Goal: Communication & Community: Ask a question

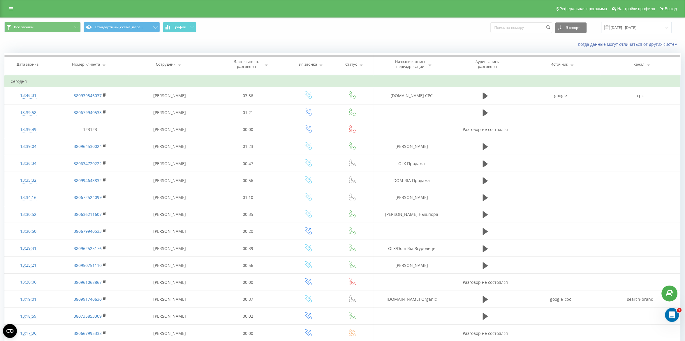
click at [99, 65] on div "Номер клиента" at bounding box center [86, 64] width 28 height 5
click at [104, 119] on span "OK" at bounding box center [102, 117] width 16 height 9
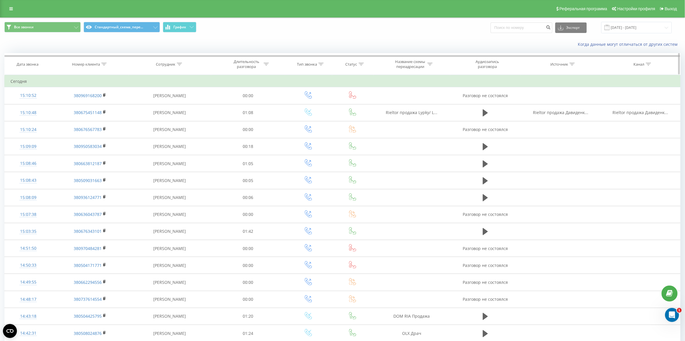
drag, startPoint x: 92, startPoint y: 57, endPoint x: 90, endPoint y: 68, distance: 11.3
click at [92, 58] on div "Дата звонка Номер клиента Сотрудник Длительность разговора Тип звонка Статус На…" at bounding box center [342, 64] width 677 height 22
click at [90, 68] on th "Номер клиента" at bounding box center [90, 64] width 77 height 22
click at [91, 62] on div "Номер клиента" at bounding box center [86, 64] width 28 height 5
click at [100, 113] on span "OK" at bounding box center [102, 117] width 16 height 9
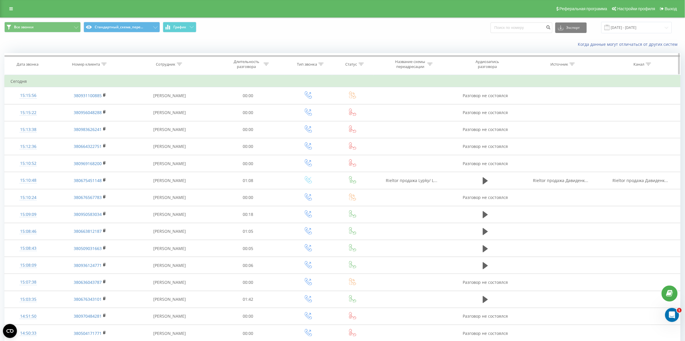
drag, startPoint x: 100, startPoint y: 62, endPoint x: 107, endPoint y: 75, distance: 14.7
click at [100, 62] on div "Номер клиента" at bounding box center [86, 64] width 28 height 5
click at [110, 111] on input "text" at bounding box center [89, 106] width 51 height 10
click at [119, 108] on div "Фильтровать по условию Содержит Отмена OK" at bounding box center [90, 101] width 64 height 52
click at [106, 124] on div "Отмена OK" at bounding box center [89, 117] width 51 height 13
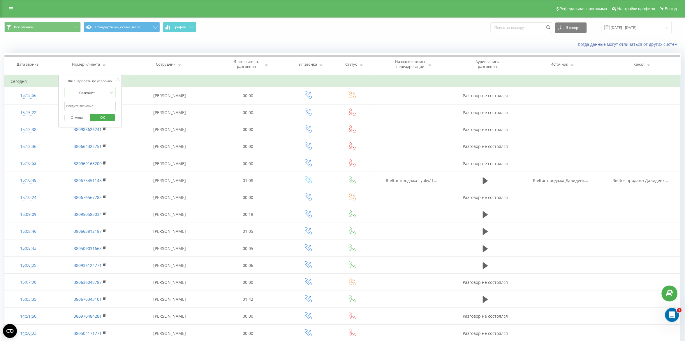
click at [108, 121] on span "OK" at bounding box center [102, 117] width 16 height 9
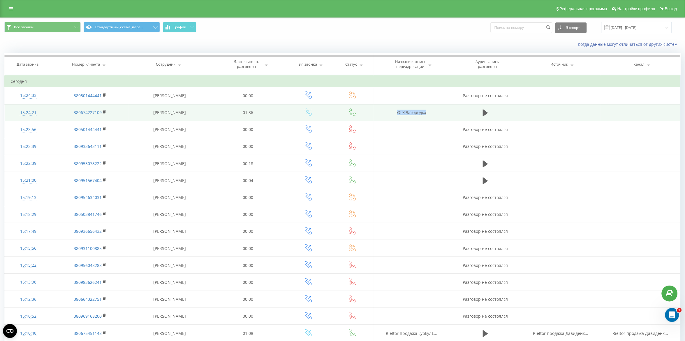
drag, startPoint x: 384, startPoint y: 113, endPoint x: 440, endPoint y: 116, distance: 56.1
click at [440, 116] on td "OLX Загородка" at bounding box center [412, 112] width 77 height 17
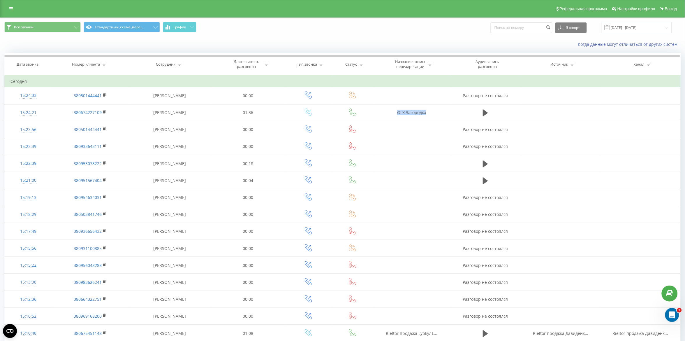
copy td "OLX Загородка"
click at [78, 66] on div "Номер клиента" at bounding box center [86, 64] width 28 height 5
drag, startPoint x: 102, startPoint y: 118, endPoint x: 101, endPoint y: 115, distance: 3.0
click at [101, 118] on span "OK" at bounding box center [102, 117] width 16 height 9
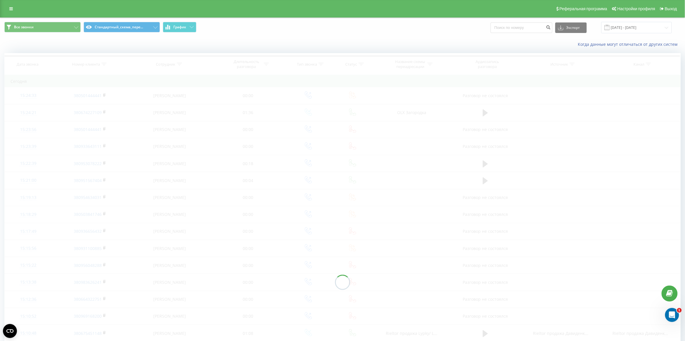
click at [645, 274] on div at bounding box center [342, 282] width 677 height 458
click at [672, 315] on icon "Открыть службу сообщений Intercom" at bounding box center [672, 314] width 10 height 10
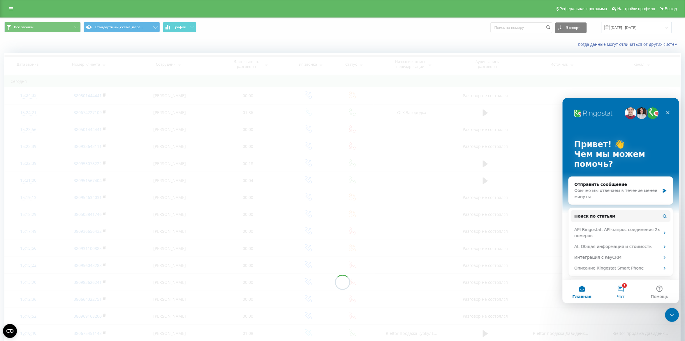
click at [632, 286] on button "1 Чат" at bounding box center [620, 291] width 39 height 23
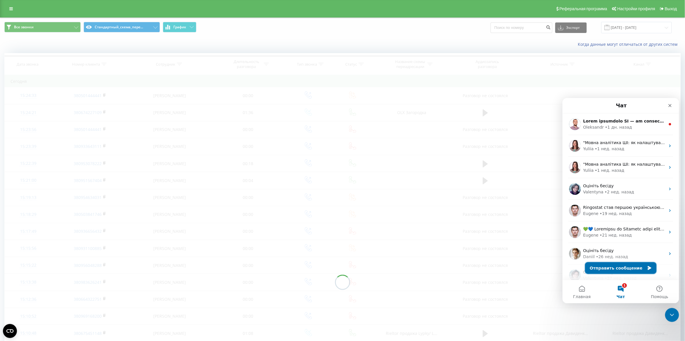
click at [632, 267] on button "Отправить сообщение" at bounding box center [620, 268] width 71 height 12
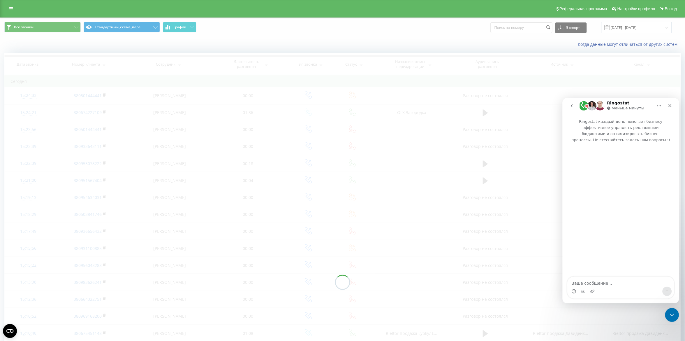
click at [607, 282] on textarea "Ваше сообщение..." at bounding box center [621, 281] width 107 height 10
type textarea "В"
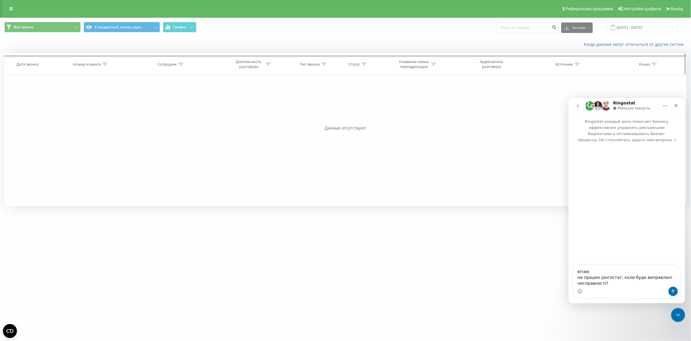
type textarea "вітаю не працює рінгостат, коли буде виправлені несправності?"
click at [94, 59] on th "Номер клиента" at bounding box center [91, 64] width 78 height 22
click at [94, 65] on div "Номер клиента" at bounding box center [87, 64] width 28 height 5
click at [676, 292] on button "Отправить сообщение…" at bounding box center [672, 290] width 9 height 9
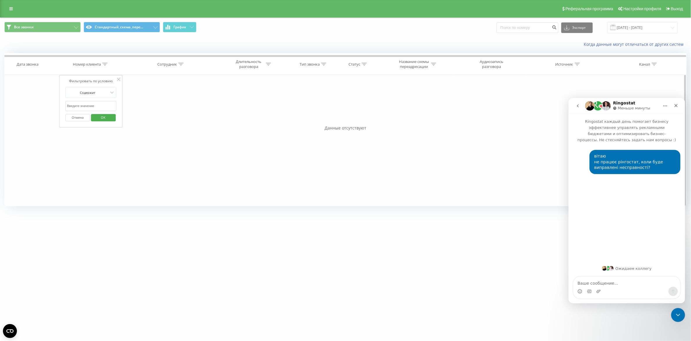
click at [111, 119] on span "OK" at bounding box center [103, 117] width 16 height 9
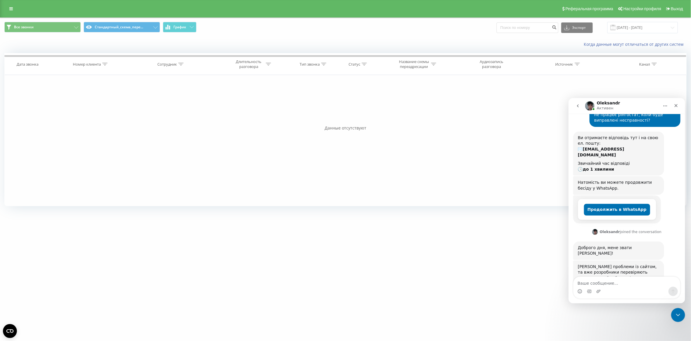
scroll to position [55, 0]
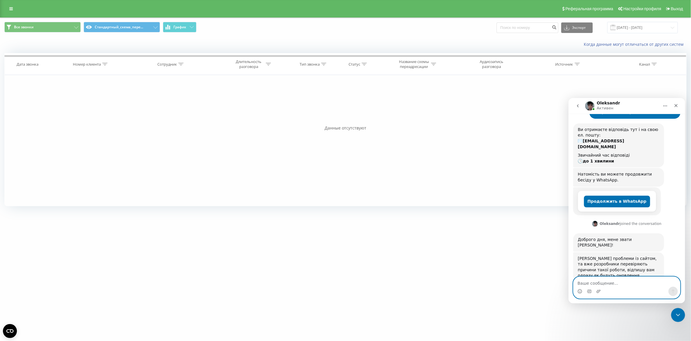
click at [591, 281] on textarea "Ваше сообщение..." at bounding box center [626, 281] width 107 height 10
type textarea "дякую"
click at [672, 296] on div "дякую дякую" at bounding box center [626, 287] width 107 height 22
click at [671, 294] on button "Отправить сообщение…" at bounding box center [672, 290] width 9 height 9
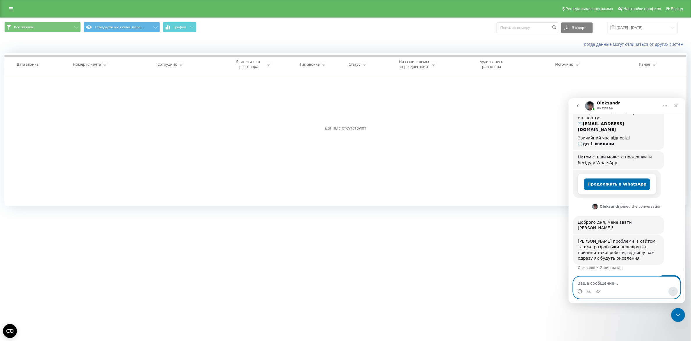
click at [648, 284] on textarea "Ваше сообщение..." at bounding box center [626, 281] width 107 height 10
click at [89, 64] on div "Номер клиента" at bounding box center [87, 64] width 28 height 5
click at [97, 121] on span "OK" at bounding box center [103, 117] width 16 height 9
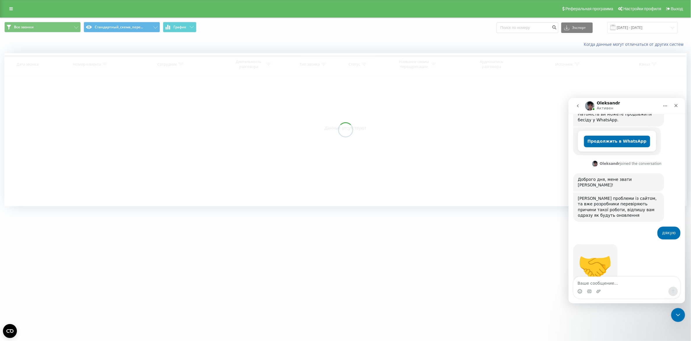
scroll to position [116, 0]
drag, startPoint x: 445, startPoint y: 258, endPoint x: 469, endPoint y: 246, distance: 26.5
click at [445, 258] on div "thecapital.com.ua Проекты thecapital.com.ua thecapitallichka.com Дашборд Центр …" at bounding box center [345, 170] width 691 height 341
click at [677, 106] on icon "Закрыть" at bounding box center [676, 105] width 5 height 5
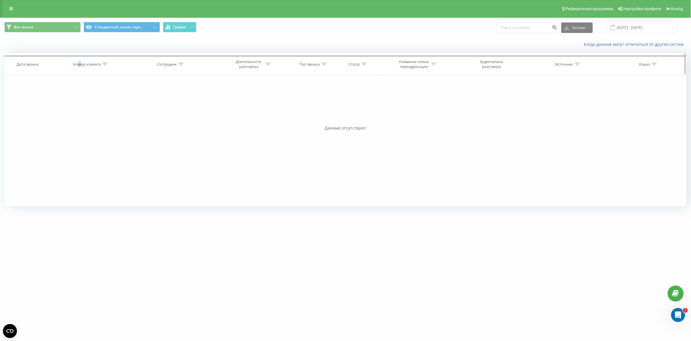
click at [79, 62] on div "Номер клиента" at bounding box center [87, 64] width 28 height 5
drag, startPoint x: 95, startPoint y: 114, endPoint x: 104, endPoint y: 123, distance: 12.4
click at [97, 115] on span "OK" at bounding box center [103, 117] width 16 height 9
click at [88, 65] on div "Номер клиента" at bounding box center [87, 64] width 28 height 5
click at [103, 120] on span "OK" at bounding box center [103, 117] width 16 height 9
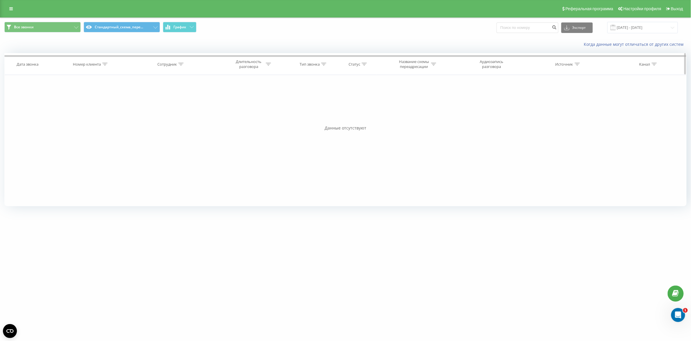
click at [72, 67] on th "Номер клиента" at bounding box center [91, 64] width 78 height 22
click at [82, 66] on div "Номер клиента" at bounding box center [87, 64] width 28 height 5
click at [113, 119] on button "OK" at bounding box center [103, 117] width 25 height 7
click html
click at [682, 312] on icon "Открыть службу сообщений Intercom" at bounding box center [678, 314] width 10 height 10
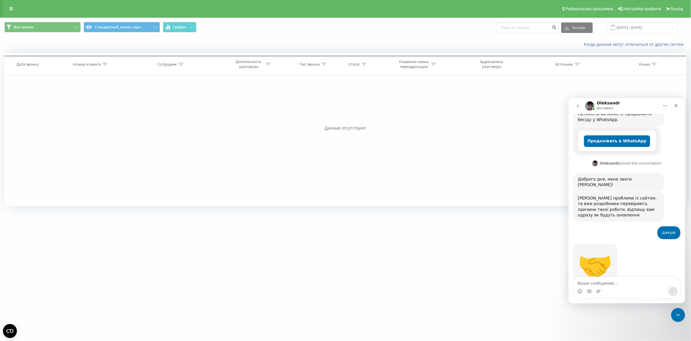
click at [609, 285] on textarea "Ваше сообщение..." at bounding box center [626, 281] width 107 height 10
type textarea "З"
type textarea "Коли очікувати? Дуже потрібен сервіс наразі"
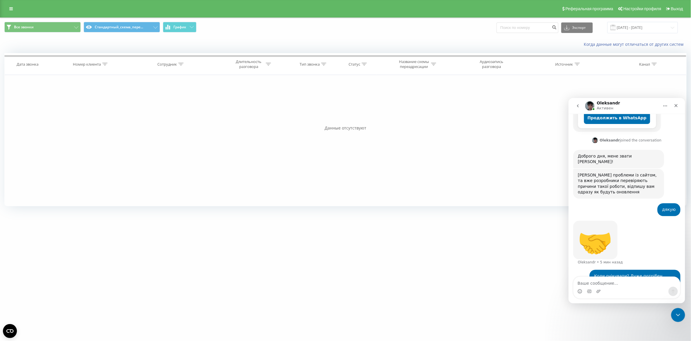
click at [345, 243] on div "thecapital.com.ua Проекты thecapital.com.ua thecapitallichka.com Дашборд Центр …" at bounding box center [345, 170] width 691 height 341
click at [410, 213] on div "thecapital.com.ua Проекты thecapital.com.ua thecapitallichka.com Дашборд Центр …" at bounding box center [345, 170] width 691 height 341
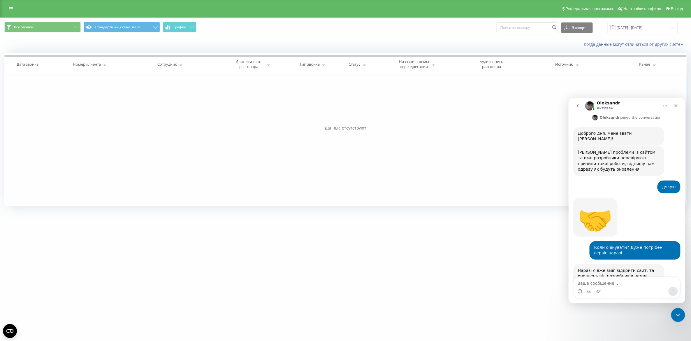
scroll to position [168, 0]
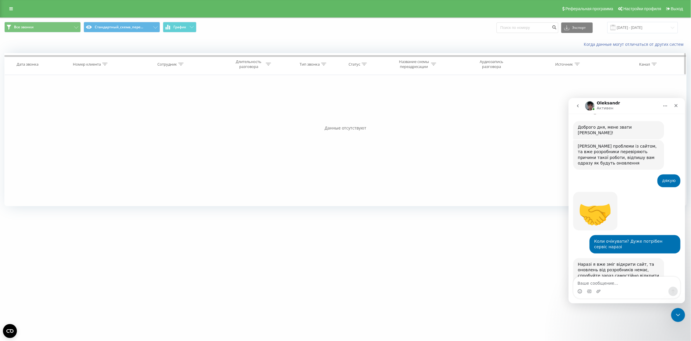
click at [96, 63] on div "Номер клиента" at bounding box center [87, 64] width 28 height 5
click at [97, 119] on span "OK" at bounding box center [103, 117] width 16 height 9
click at [674, 107] on icon "Закрыть" at bounding box center [676, 105] width 5 height 5
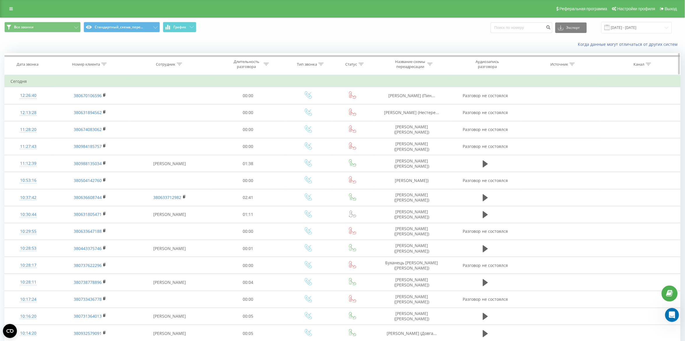
click at [91, 59] on th "Номер клиента" at bounding box center [90, 64] width 77 height 22
click at [78, 65] on div "Номер клиента" at bounding box center [86, 64] width 28 height 5
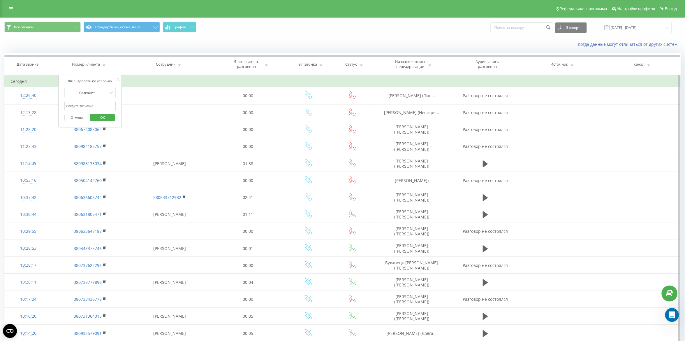
click at [104, 118] on span "OK" at bounding box center [102, 117] width 16 height 9
